Goal: Task Accomplishment & Management: Complete application form

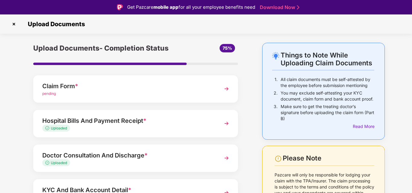
click at [55, 83] on div "Claim Form *" at bounding box center [127, 86] width 171 height 10
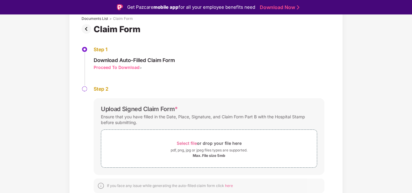
scroll to position [40, 0]
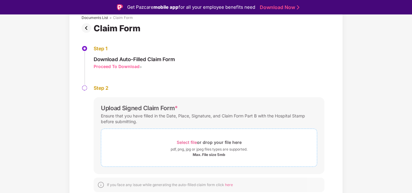
click at [203, 145] on div "Select file or drop your file here" at bounding box center [209, 143] width 65 height 8
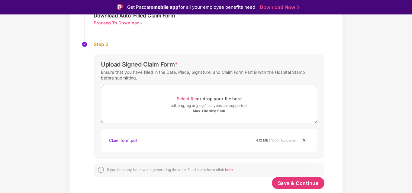
scroll to position [14, 0]
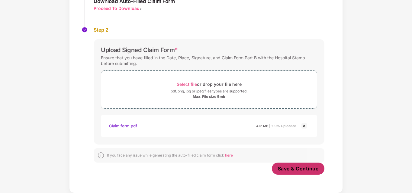
click at [298, 170] on span "Save & Continue" at bounding box center [298, 169] width 41 height 7
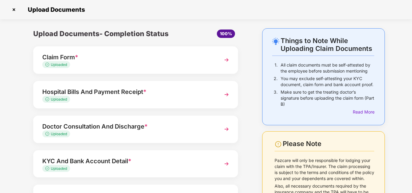
scroll to position [59, 0]
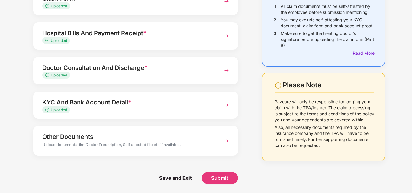
click at [155, 134] on div "Other Documents" at bounding box center [127, 137] width 171 height 10
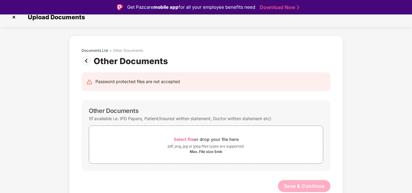
scroll to position [14, 0]
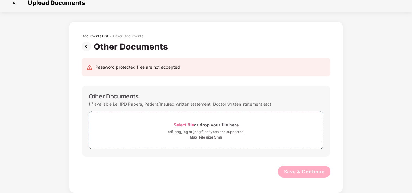
click at [86, 48] on img at bounding box center [87, 47] width 12 height 10
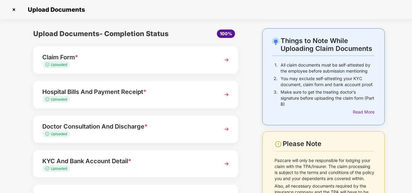
scroll to position [59, 0]
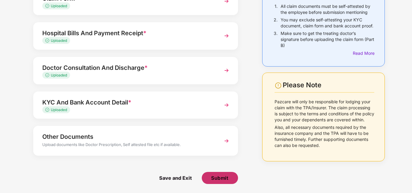
click at [213, 178] on span "Submit" at bounding box center [219, 178] width 17 height 7
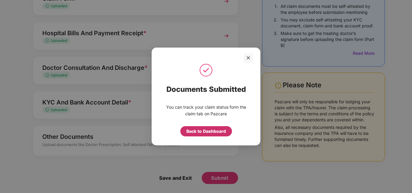
click at [209, 132] on div "Back to Dashboard" at bounding box center [206, 131] width 40 height 7
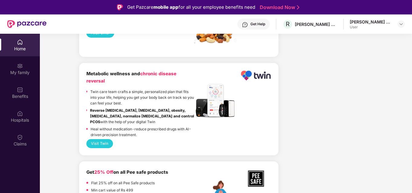
scroll to position [1052, 0]
drag, startPoint x: 232, startPoint y: 140, endPoint x: 405, endPoint y: 89, distance: 179.8
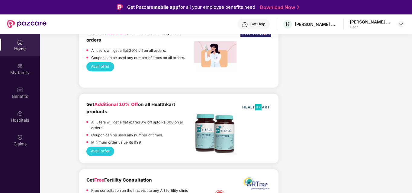
scroll to position [654, 0]
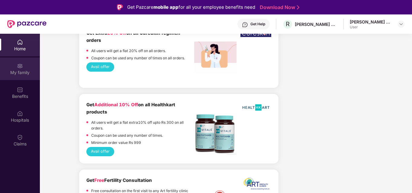
click at [17, 71] on div "My family" at bounding box center [20, 73] width 40 height 6
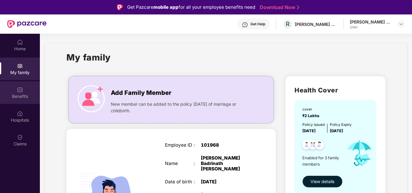
click at [24, 91] on div "Benefits" at bounding box center [20, 92] width 40 height 23
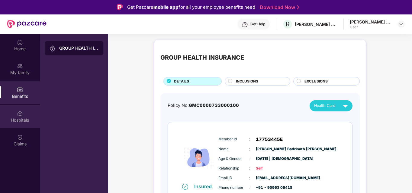
click at [18, 108] on div "Hospitals" at bounding box center [20, 116] width 40 height 23
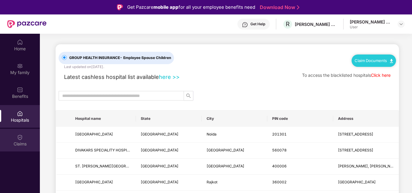
click at [18, 132] on div "Claims" at bounding box center [20, 140] width 40 height 23
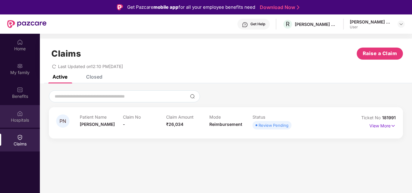
click at [15, 115] on div "Hospitals" at bounding box center [20, 116] width 40 height 23
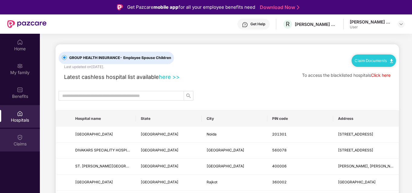
click at [13, 142] on div "Claims" at bounding box center [20, 144] width 40 height 6
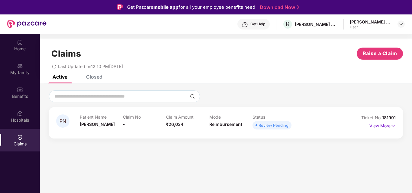
click at [96, 76] on div "Closed" at bounding box center [94, 77] width 16 height 6
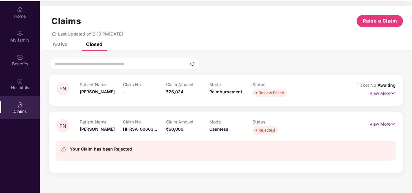
scroll to position [34, 0]
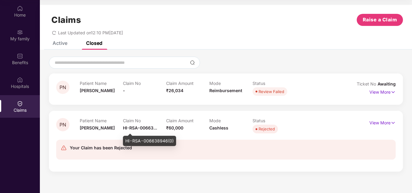
click at [142, 130] on span "HI-RSA-00663..." at bounding box center [140, 128] width 34 height 5
click at [204, 128] on div "Claim Amount ₹60,000" at bounding box center [187, 126] width 43 height 17
click at [384, 125] on p "View More" at bounding box center [382, 122] width 26 height 8
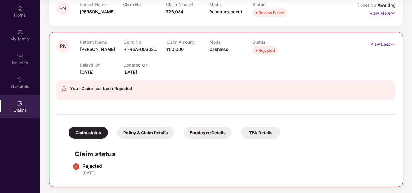
scroll to position [0, 0]
